Goal: Task Accomplishment & Management: Complete application form

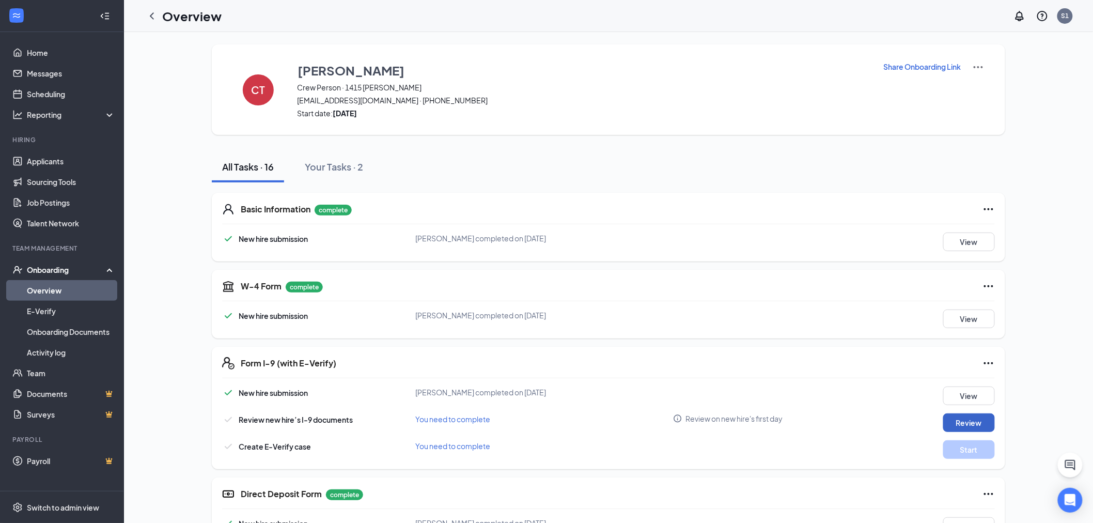
click at [954, 427] on button "Review" at bounding box center [969, 422] width 52 height 19
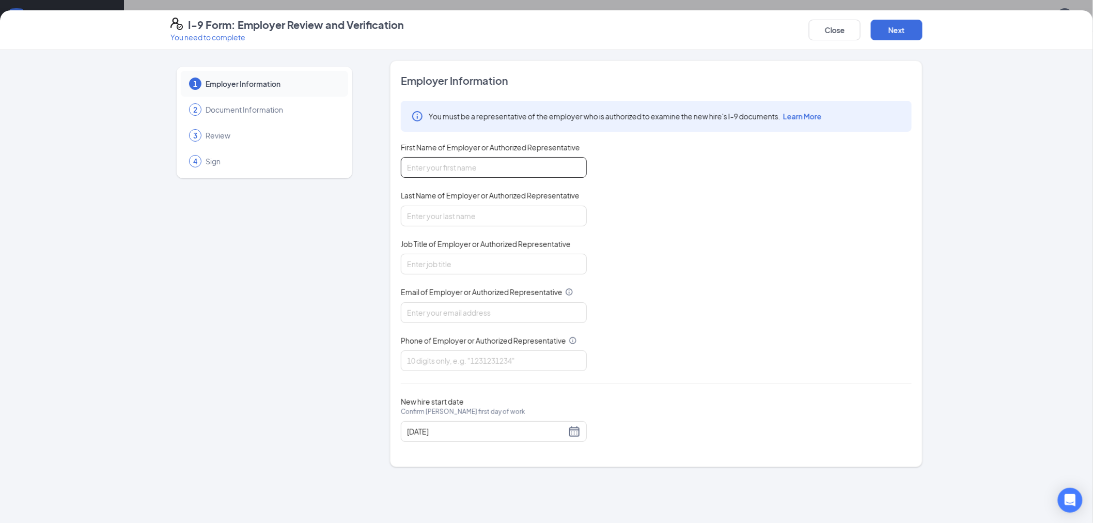
click at [510, 164] on input "First Name of Employer or Authorized Representative" at bounding box center [494, 167] width 186 height 21
type input "[PERSON_NAME]"
type input "General Manager"
type input "[EMAIL_ADDRESS][DOMAIN_NAME]"
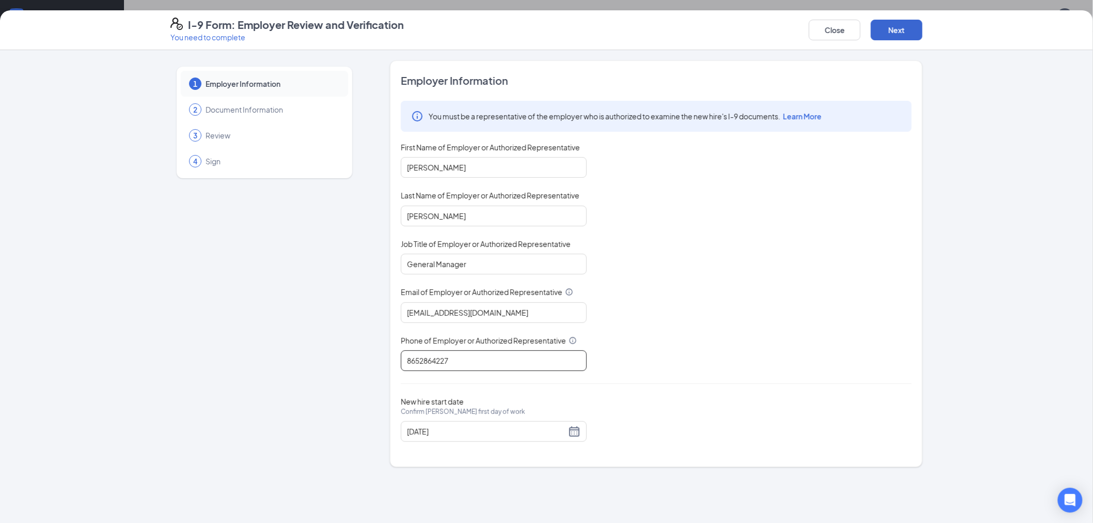
type input "8652864227"
click at [891, 33] on button "Next" at bounding box center [897, 30] width 52 height 21
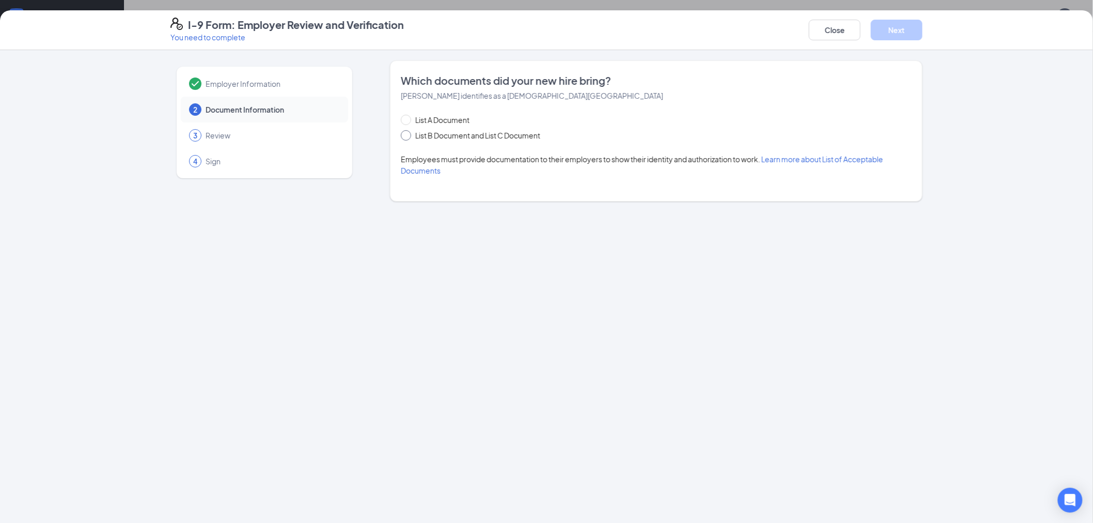
click at [403, 136] on input "List B Document and List C Document" at bounding box center [404, 133] width 7 height 7
radio input "true"
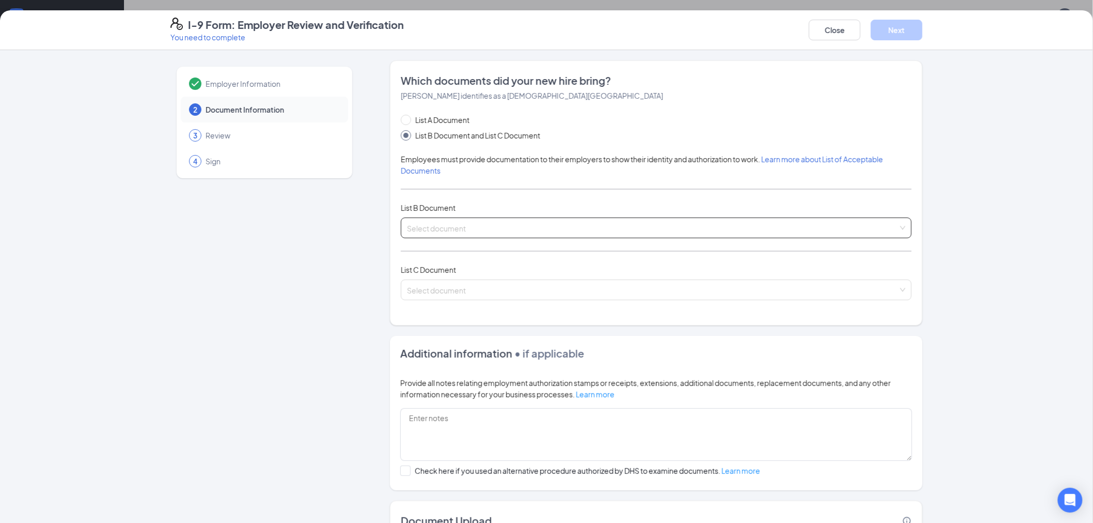
click at [470, 227] on input "search" at bounding box center [652, 225] width 491 height 15
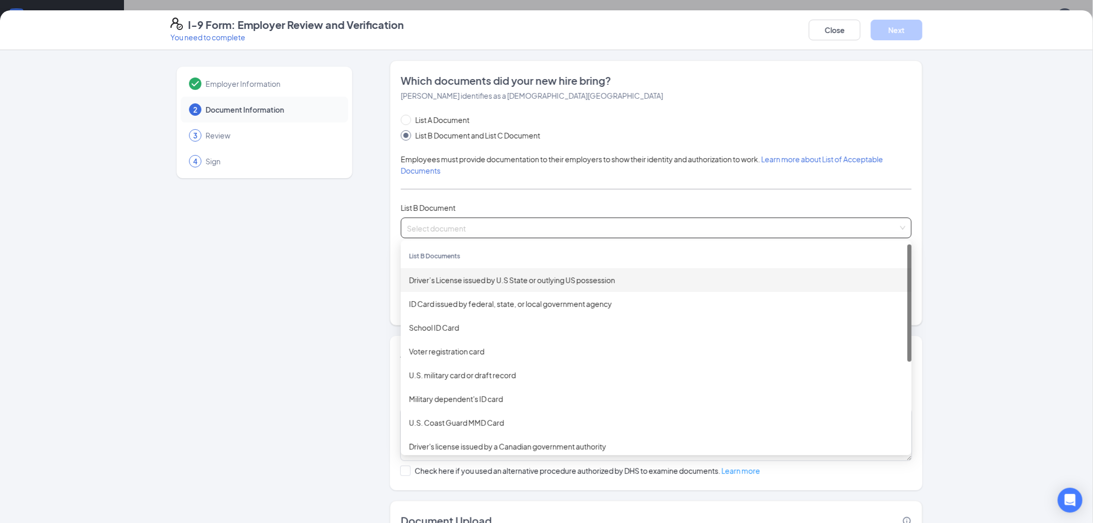
click at [477, 281] on div "Driver’s License issued by U.S State or outlying US possession" at bounding box center [656, 279] width 494 height 11
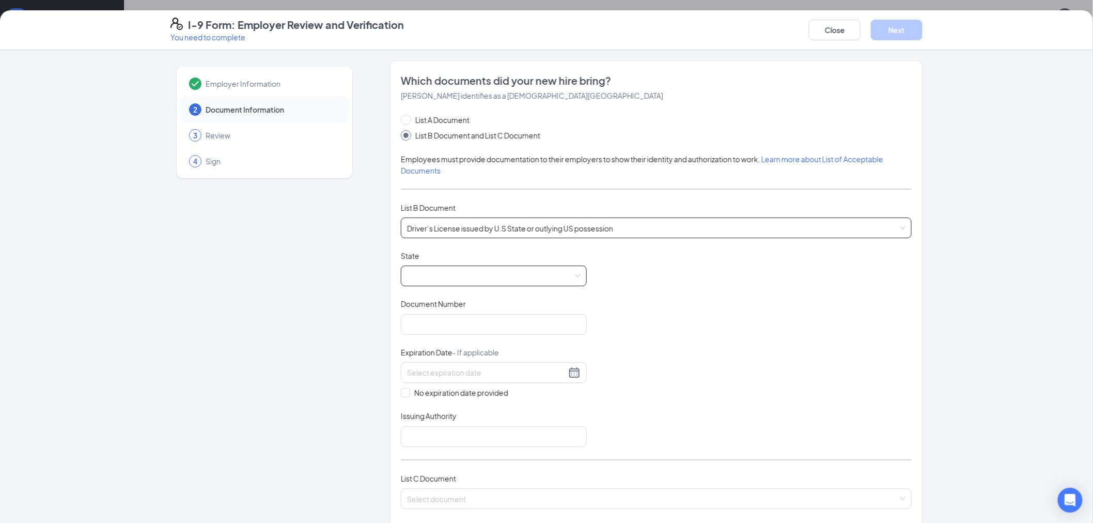
click at [494, 271] on span at bounding box center [493, 276] width 173 height 20
click at [432, 423] on div "[US_STATE]" at bounding box center [493, 421] width 169 height 11
click at [471, 323] on input "Document Number" at bounding box center [494, 324] width 186 height 21
type input "046469631"
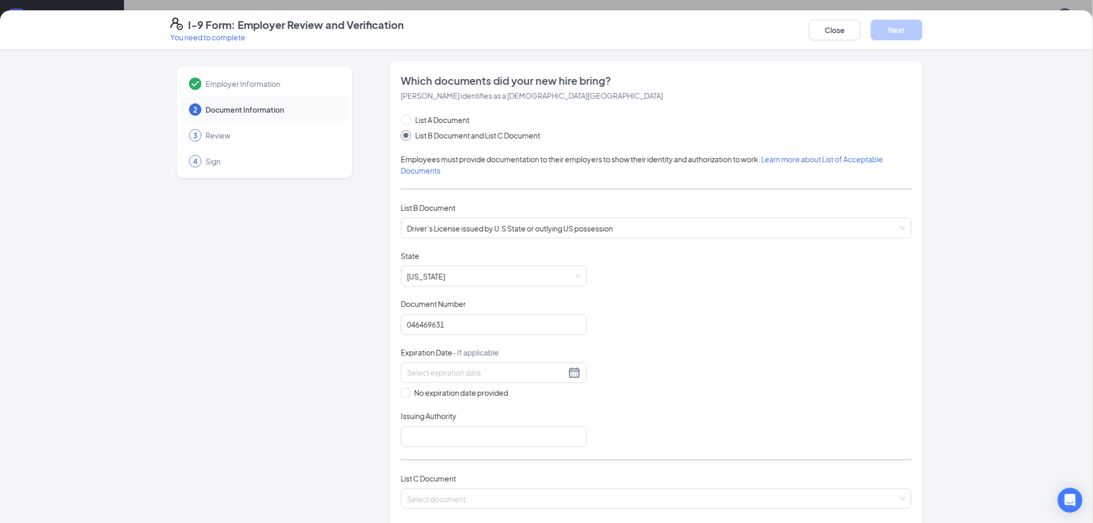
drag, startPoint x: 425, startPoint y: 360, endPoint x: 439, endPoint y: 385, distance: 28.2
click at [425, 360] on div "Expiration Date - If applicable" at bounding box center [494, 354] width 186 height 15
click at [417, 372] on input at bounding box center [486, 372] width 159 height 11
click at [484, 460] on div "16" at bounding box center [486, 464] width 12 height 12
type input "[DATE]"
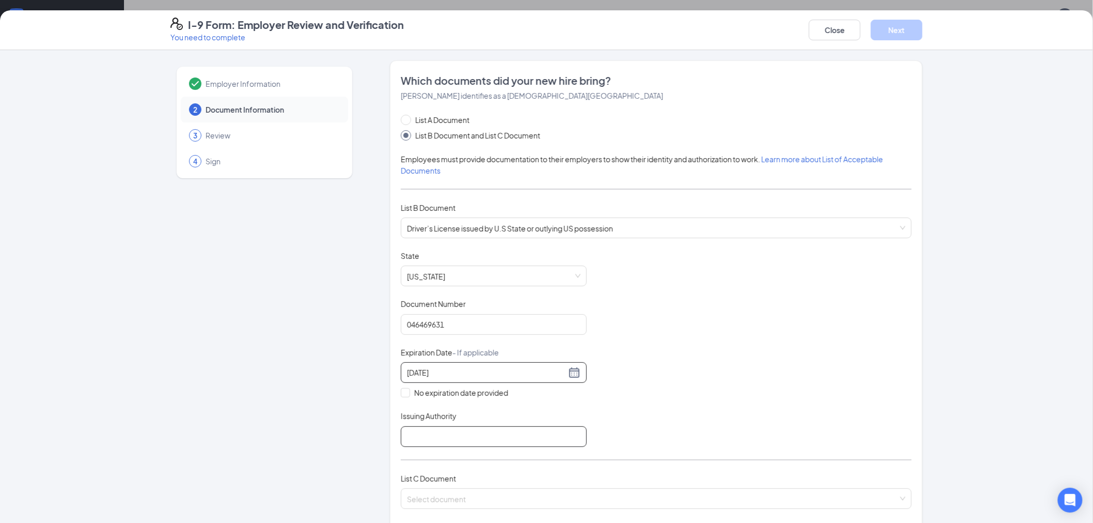
click at [544, 440] on input "Issuing Authority" at bounding box center [494, 436] width 186 height 21
type input "[US_STATE]"
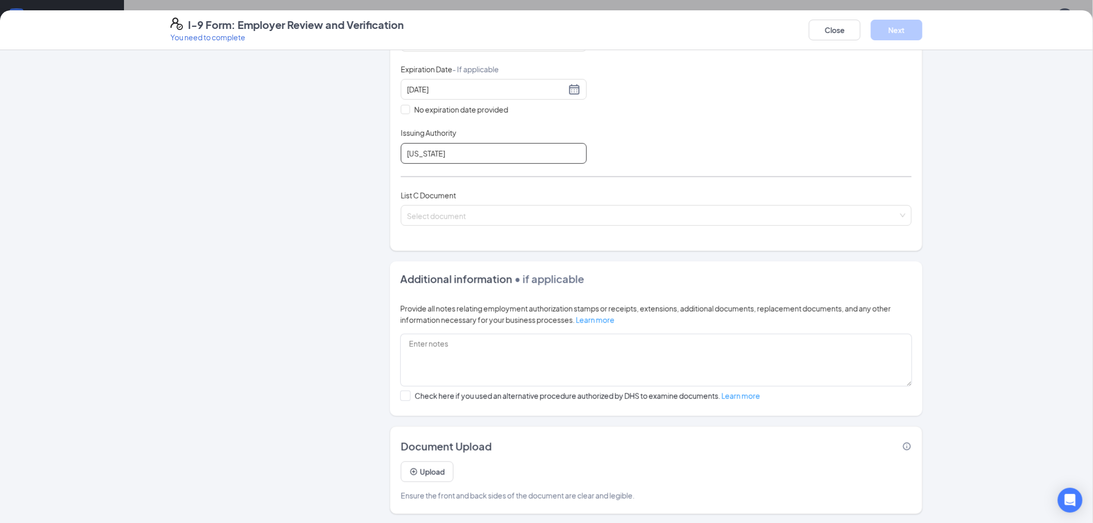
scroll to position [285, 0]
click at [556, 212] on input "search" at bounding box center [652, 211] width 491 height 15
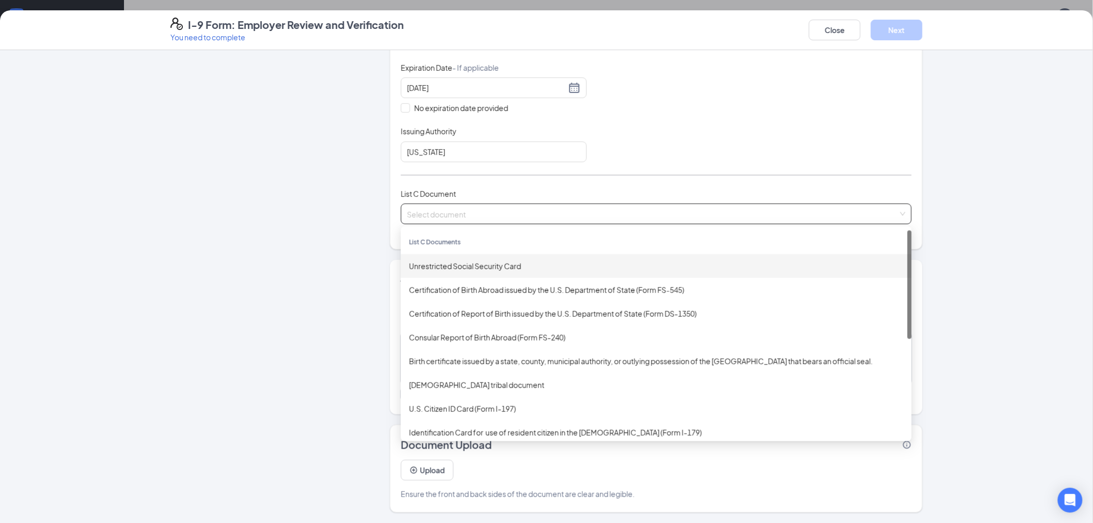
click at [505, 262] on div "Unrestricted Social Security Card" at bounding box center [656, 265] width 494 height 11
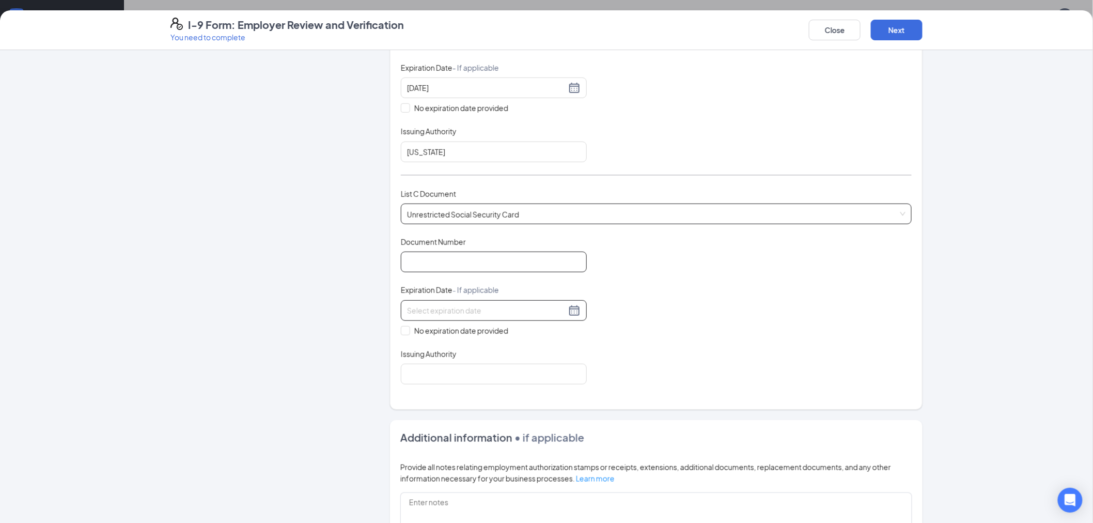
drag, startPoint x: 503, startPoint y: 264, endPoint x: 558, endPoint y: 302, distance: 66.8
click at [503, 263] on input "Document Number" at bounding box center [494, 261] width 186 height 21
type input "415705370"
click at [401, 328] on input "No expiration date provided" at bounding box center [404, 329] width 7 height 7
checkbox input "true"
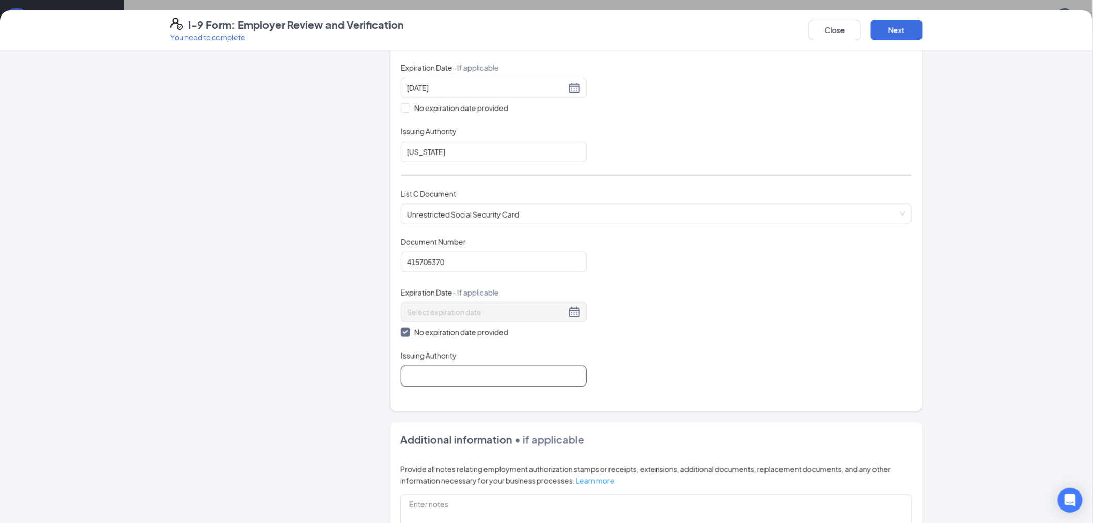
click at [415, 374] on input "Issuing Authority" at bounding box center [494, 376] width 186 height 21
type input "Social Security Administration"
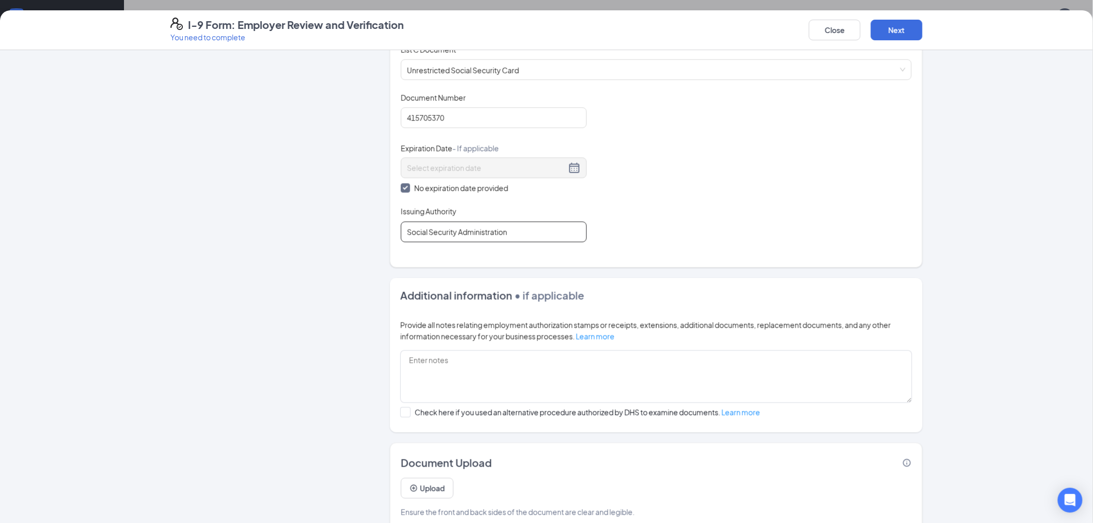
scroll to position [446, 0]
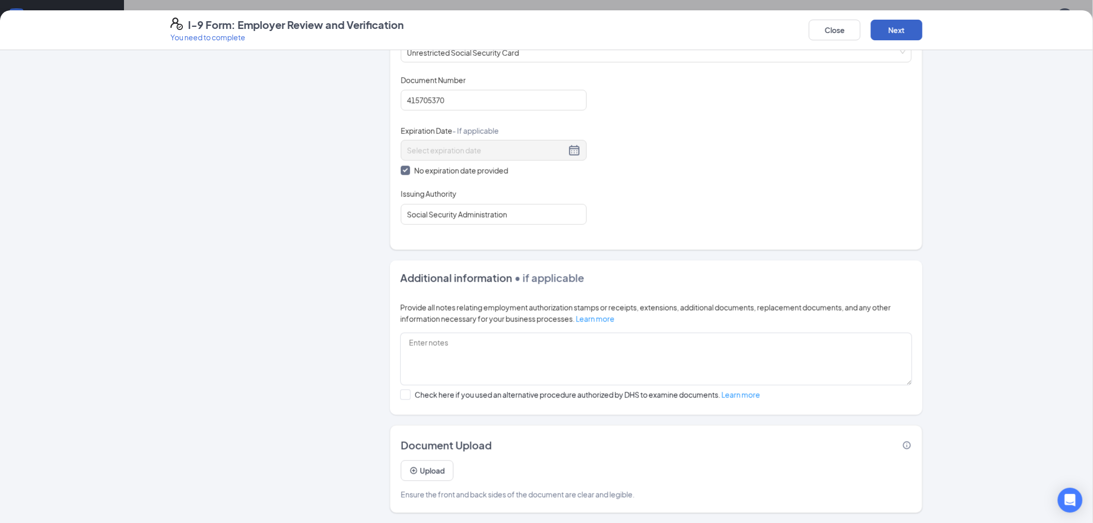
drag, startPoint x: 918, startPoint y: 30, endPoint x: 909, endPoint y: 35, distance: 10.2
click at [917, 29] on button "Next" at bounding box center [897, 30] width 52 height 21
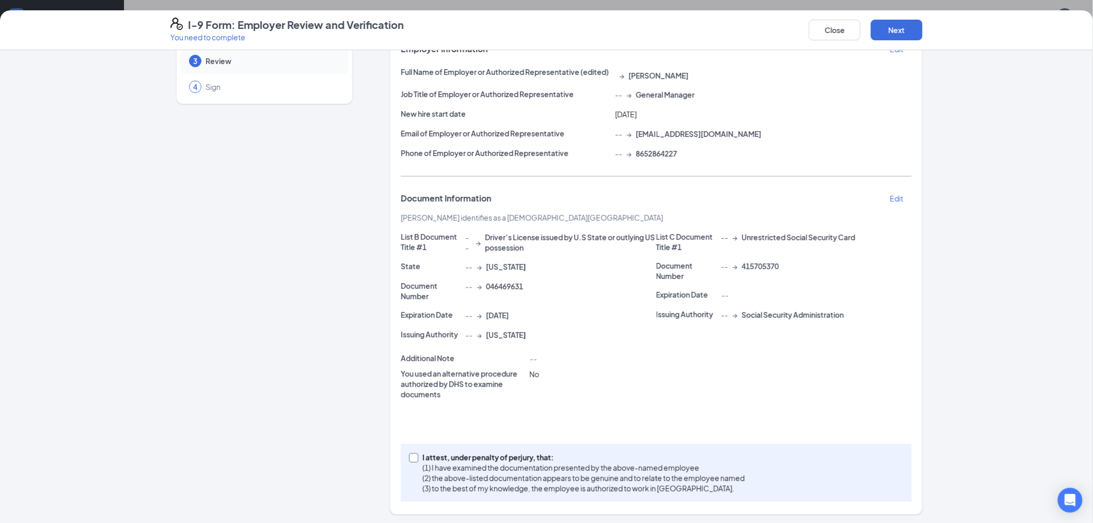
click at [412, 455] on span at bounding box center [413, 457] width 9 height 9
click at [412, 455] on input "I attest, under penalty of [PERSON_NAME], that: (1) I have examined the documen…" at bounding box center [412, 456] width 7 height 7
checkbox input "true"
drag, startPoint x: 909, startPoint y: 31, endPoint x: 905, endPoint y: 39, distance: 8.3
click at [909, 31] on button "Next" at bounding box center [897, 30] width 52 height 21
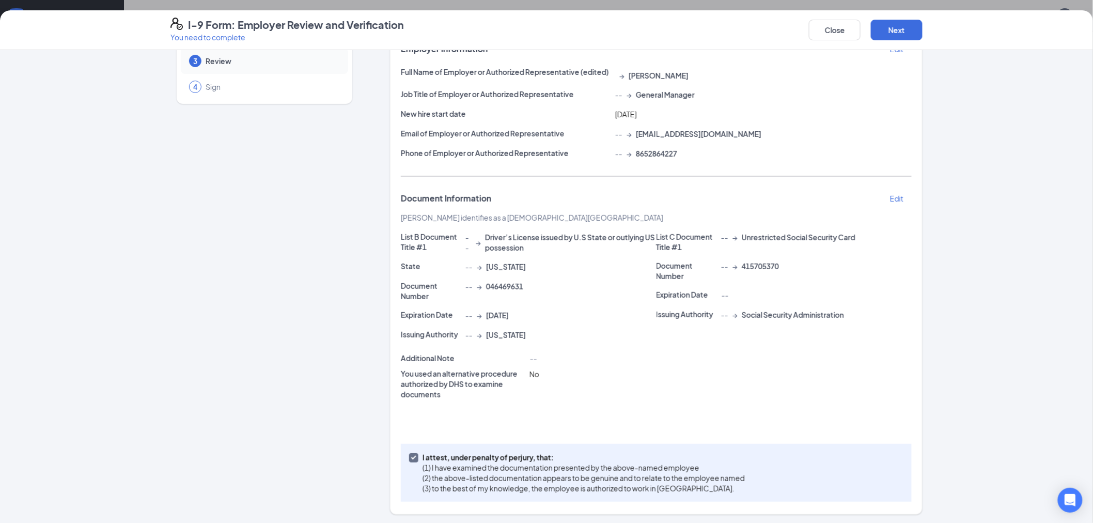
scroll to position [0, 0]
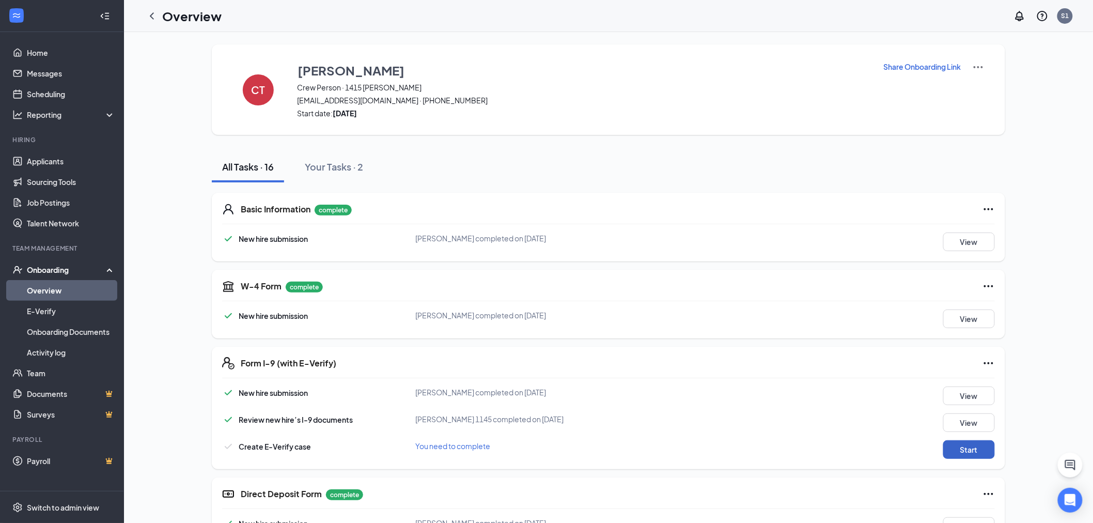
click at [972, 451] on button "Start" at bounding box center [969, 449] width 52 height 19
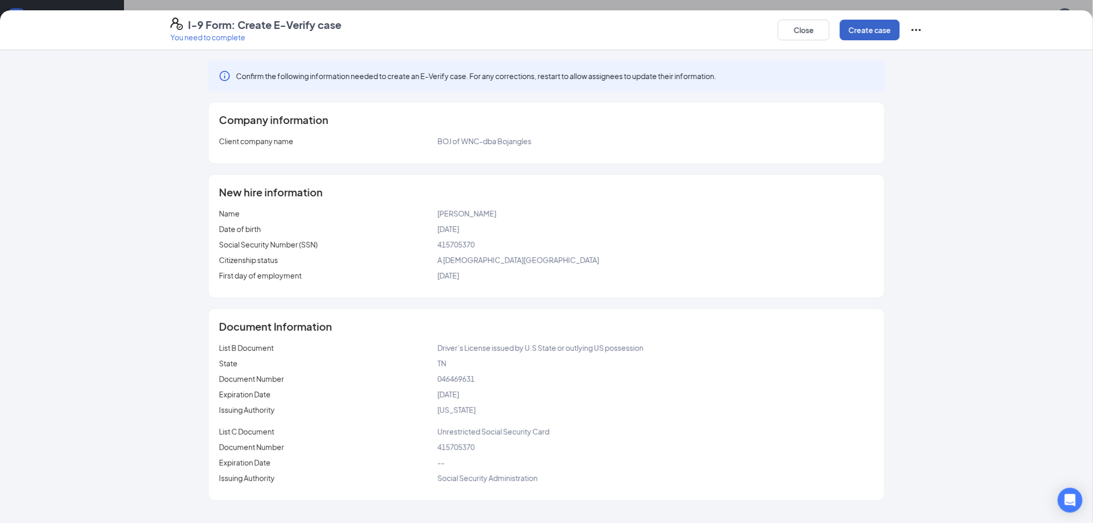
click at [850, 27] on button "Create case" at bounding box center [870, 30] width 60 height 21
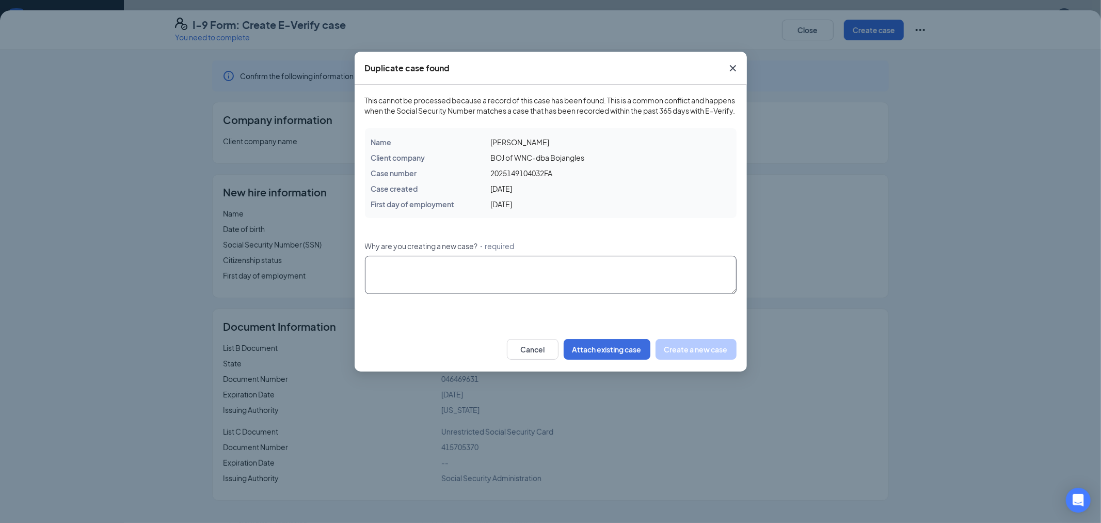
drag, startPoint x: 582, startPoint y: 276, endPoint x: 589, endPoint y: 275, distance: 6.9
click at [586, 276] on textarea "Why are you creating a new case? ・required" at bounding box center [551, 275] width 372 height 38
type textarea "Rehire"
click at [699, 359] on button "Create a new case" at bounding box center [696, 349] width 81 height 21
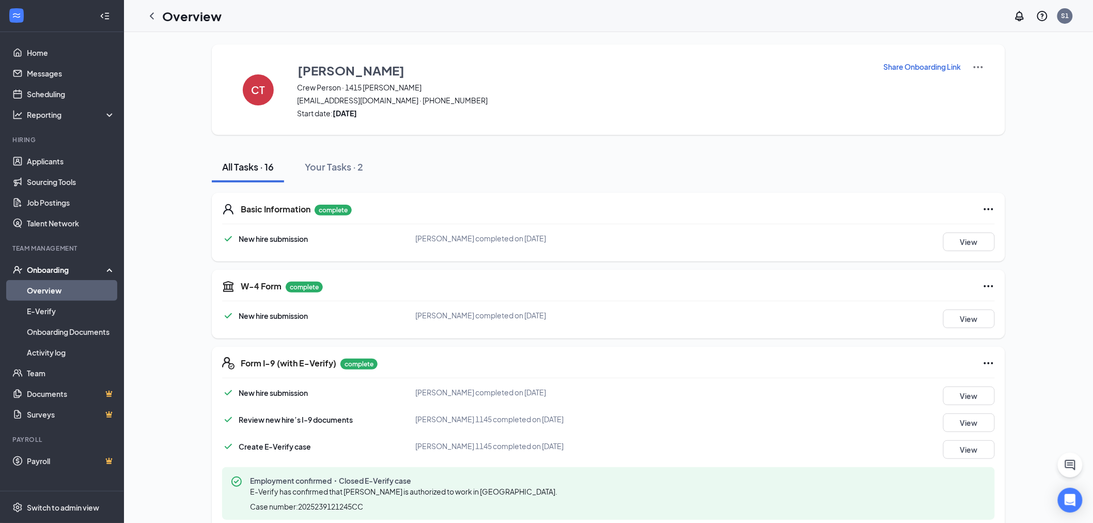
click at [47, 289] on link "Overview" at bounding box center [71, 290] width 88 height 21
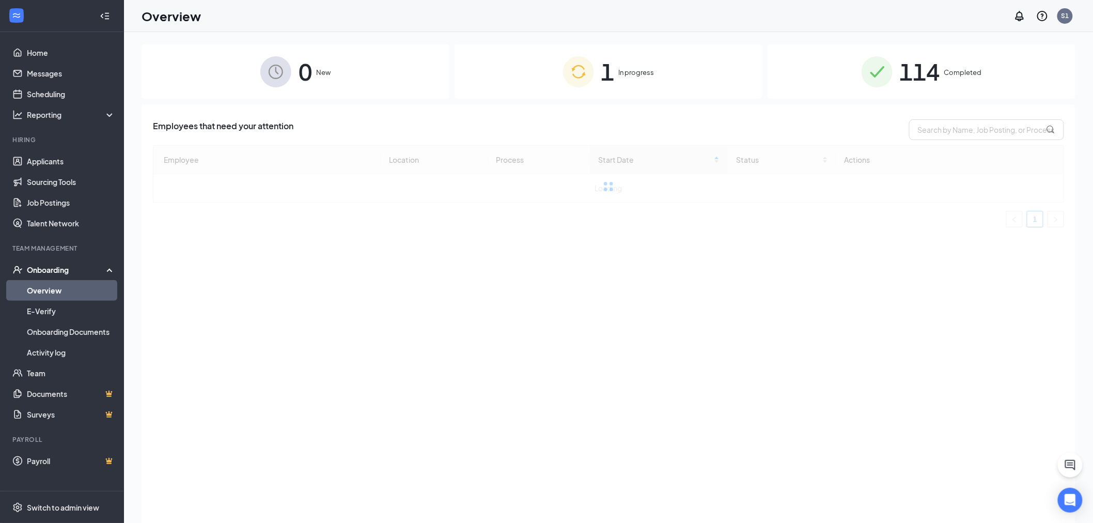
click at [683, 81] on div "1 In progress" at bounding box center [608, 71] width 308 height 54
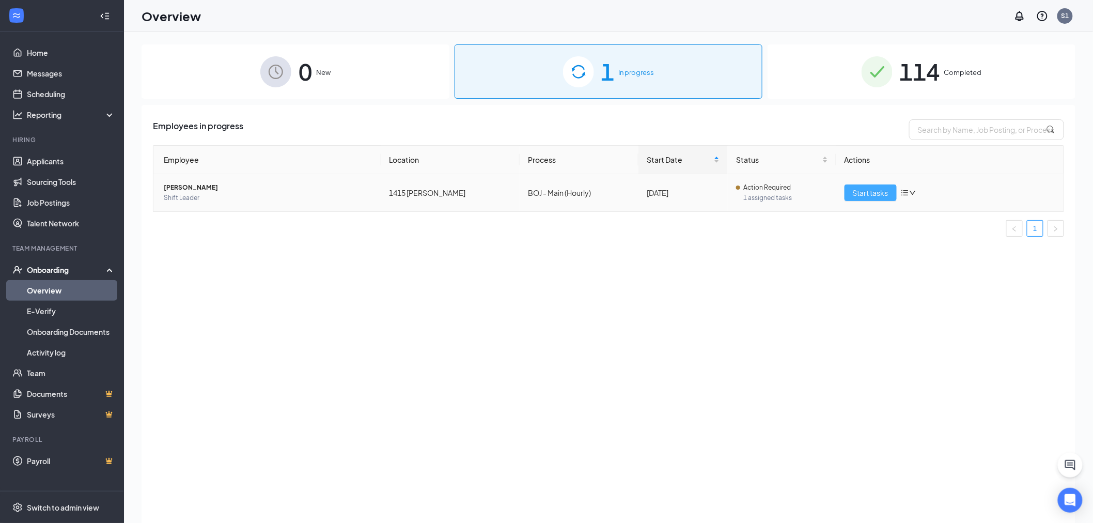
click at [863, 191] on span "Start tasks" at bounding box center [871, 192] width 36 height 11
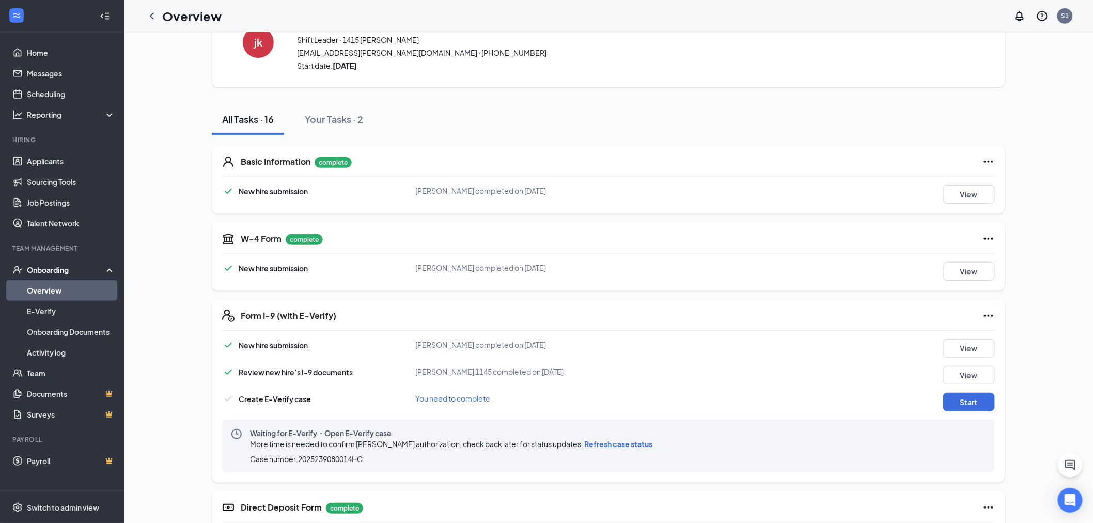
scroll to position [344, 0]
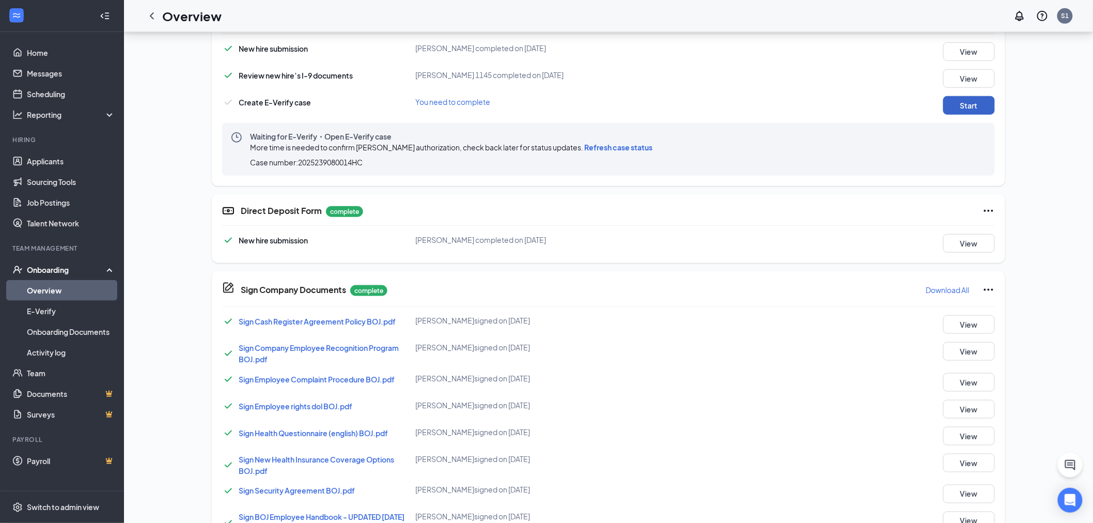
click at [964, 106] on button "Start" at bounding box center [969, 105] width 52 height 19
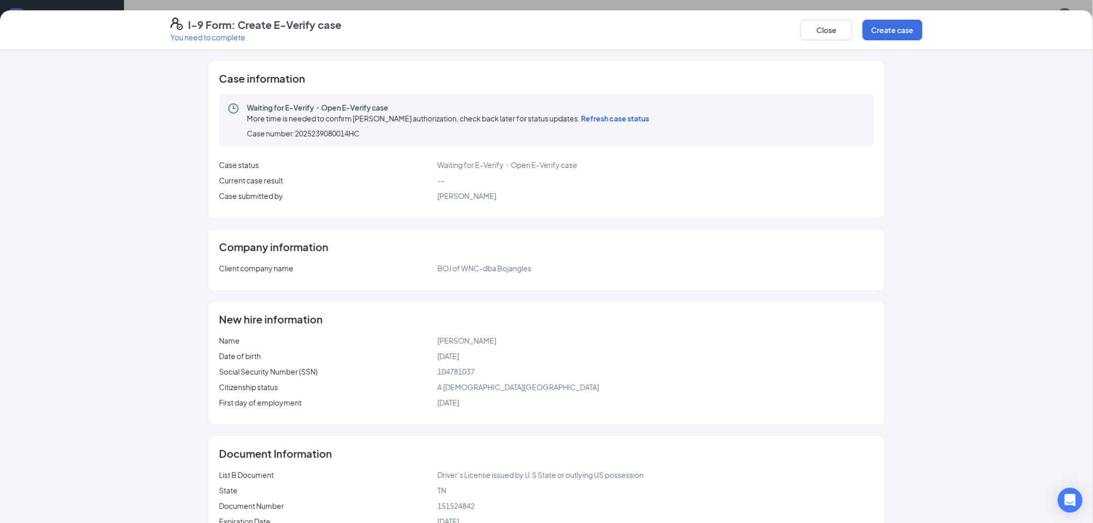
click at [623, 116] on span "Refresh case status" at bounding box center [615, 118] width 68 height 9
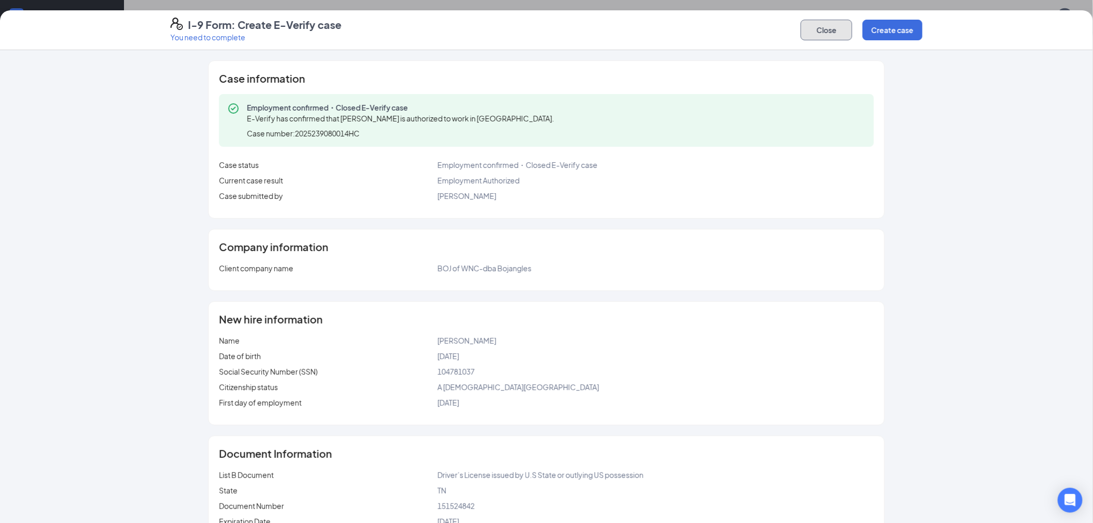
click at [840, 28] on button "Close" at bounding box center [826, 30] width 52 height 21
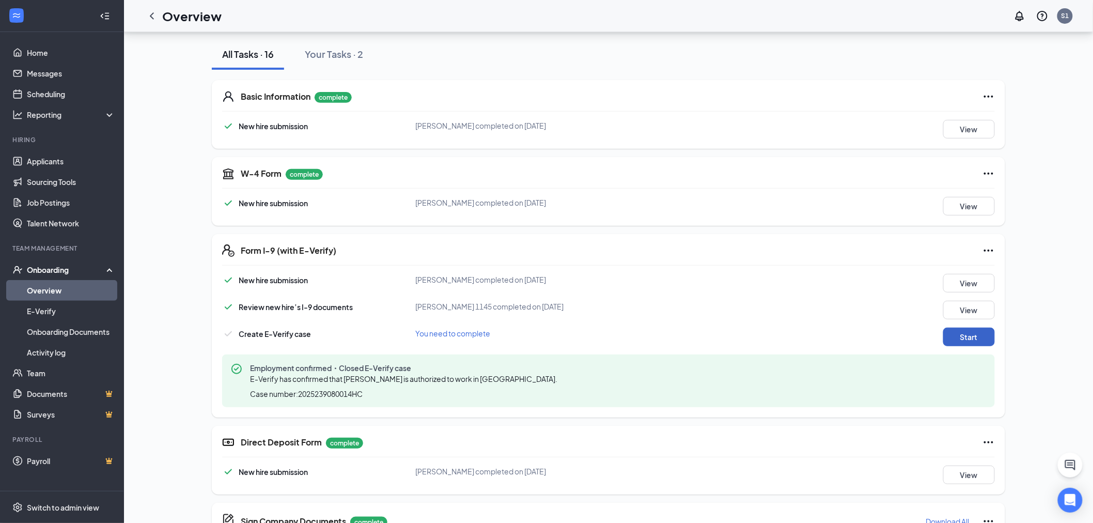
scroll to position [115, 0]
